Goal: Information Seeking & Learning: Learn about a topic

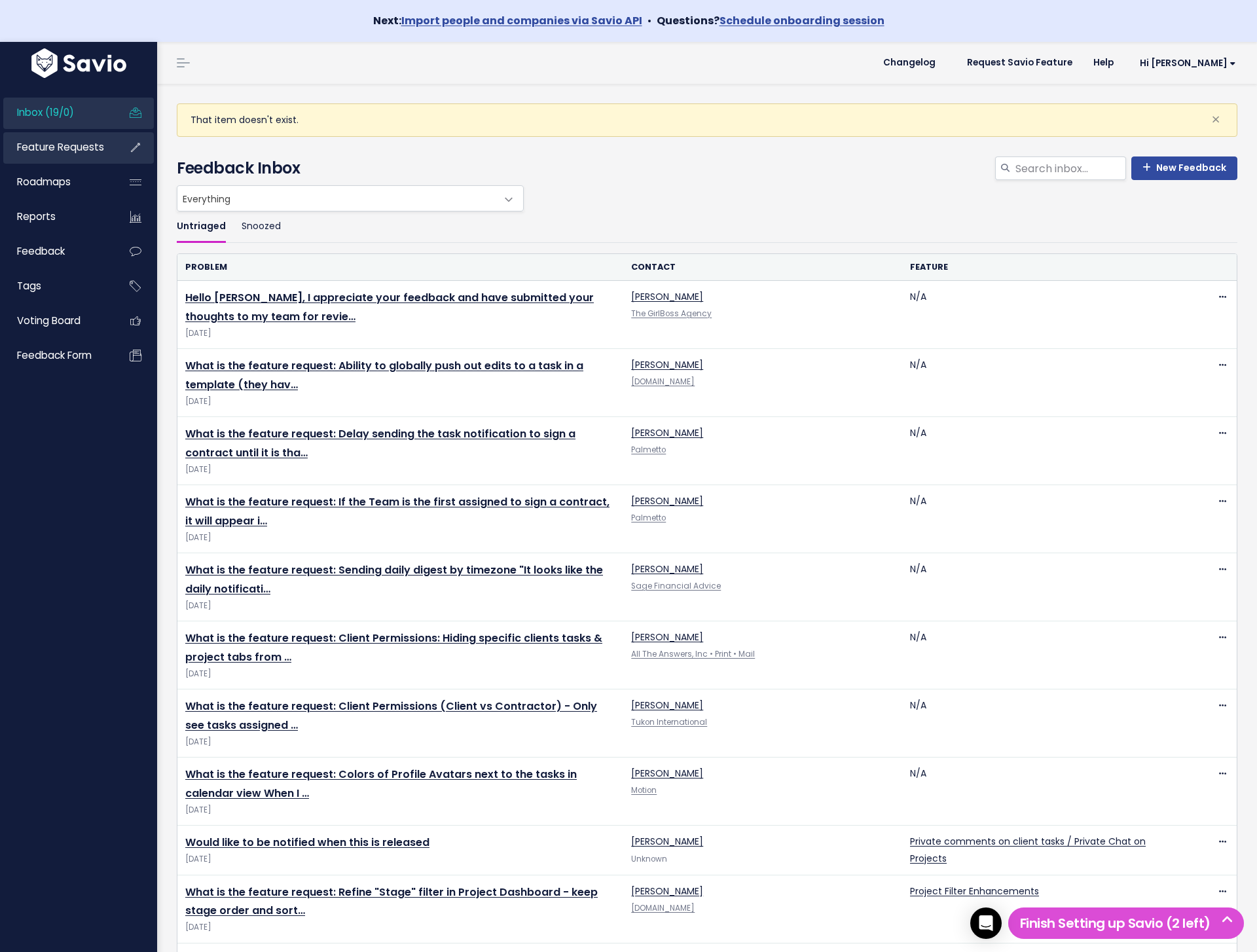
click at [96, 151] on span "Feature Requests" at bounding box center [61, 147] width 87 height 14
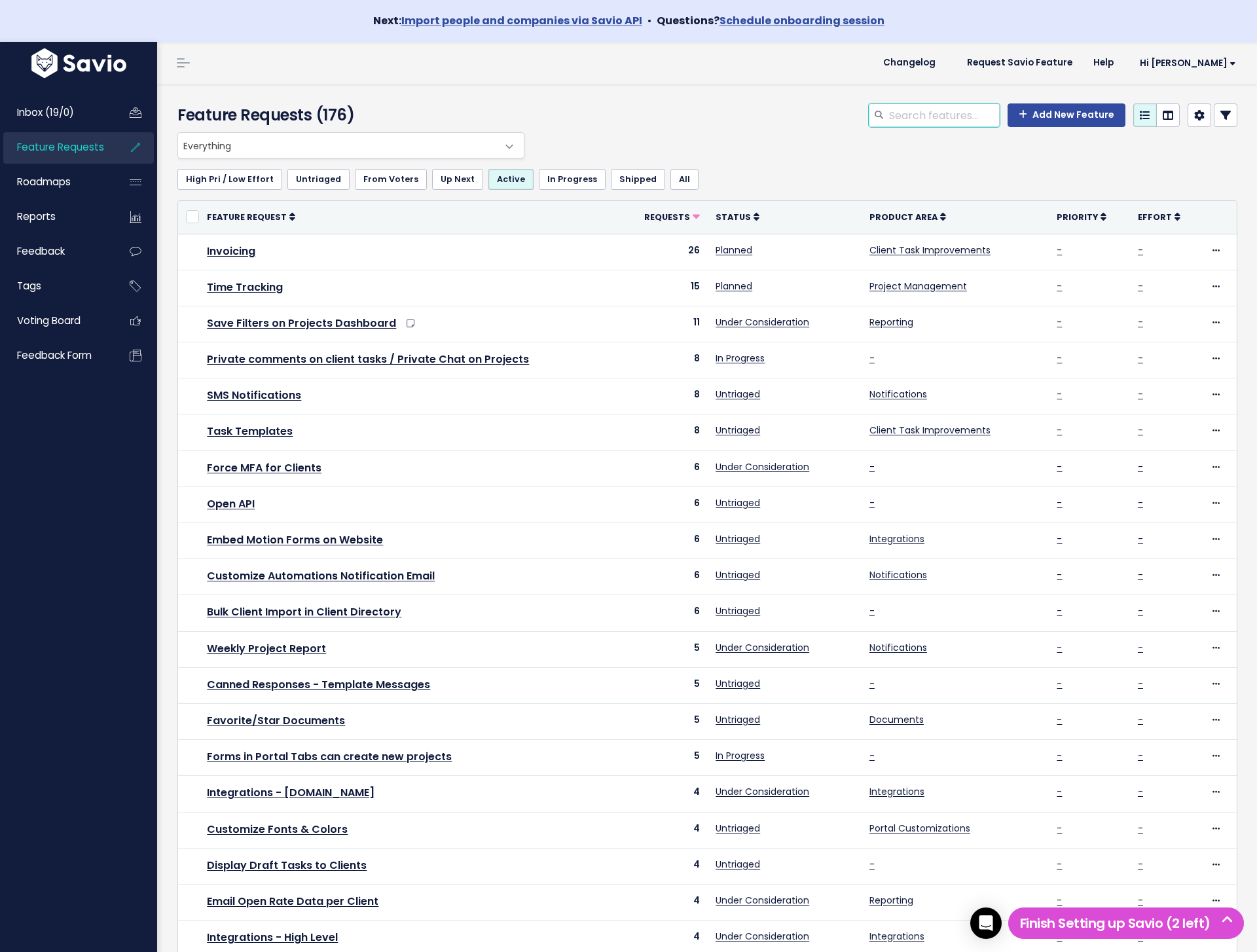
click at [963, 112] on input "search" at bounding box center [944, 115] width 112 height 24
type input "calculate"
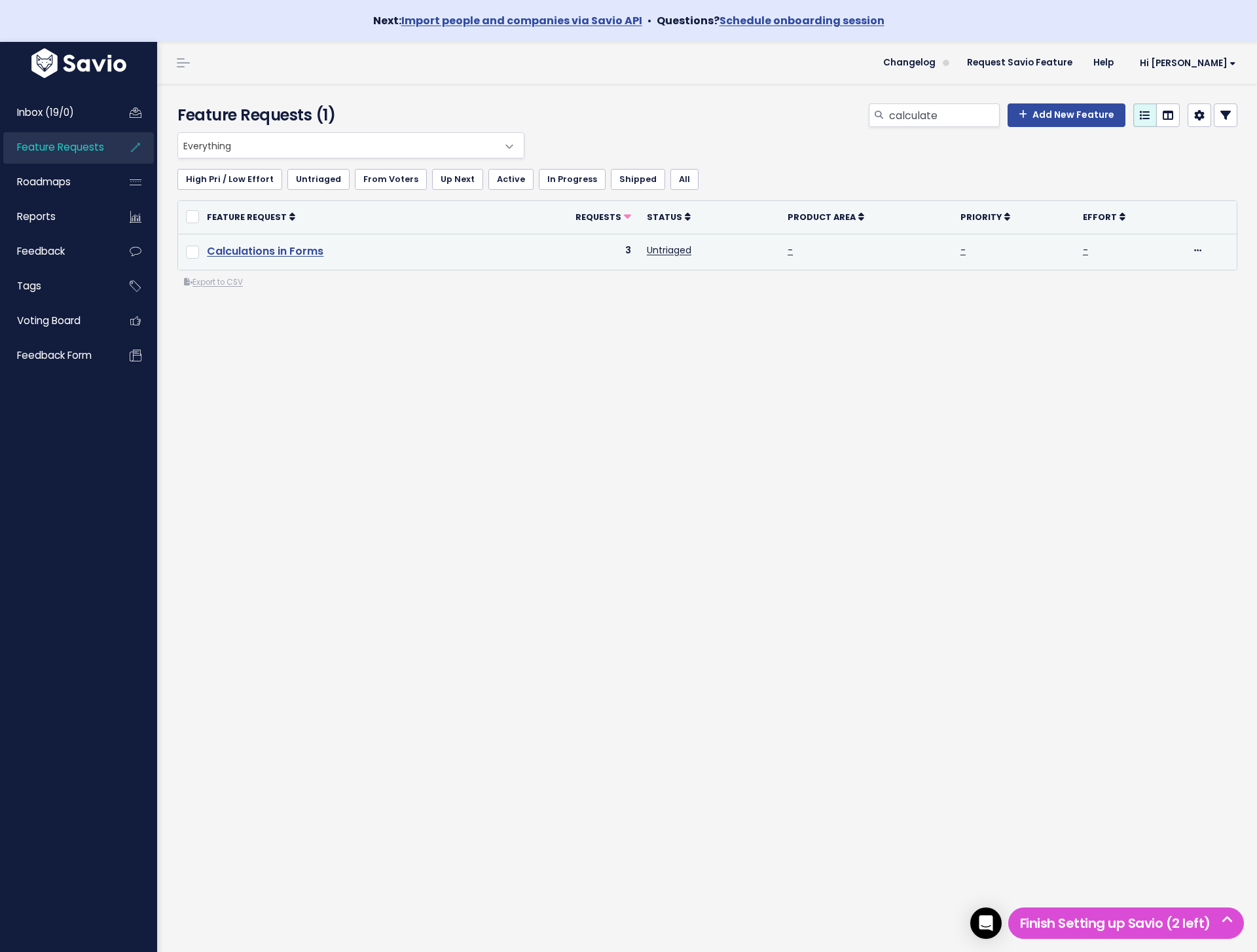
click at [244, 254] on link "Calculations in Forms" at bounding box center [265, 250] width 117 height 15
